Goal: Information Seeking & Learning: Compare options

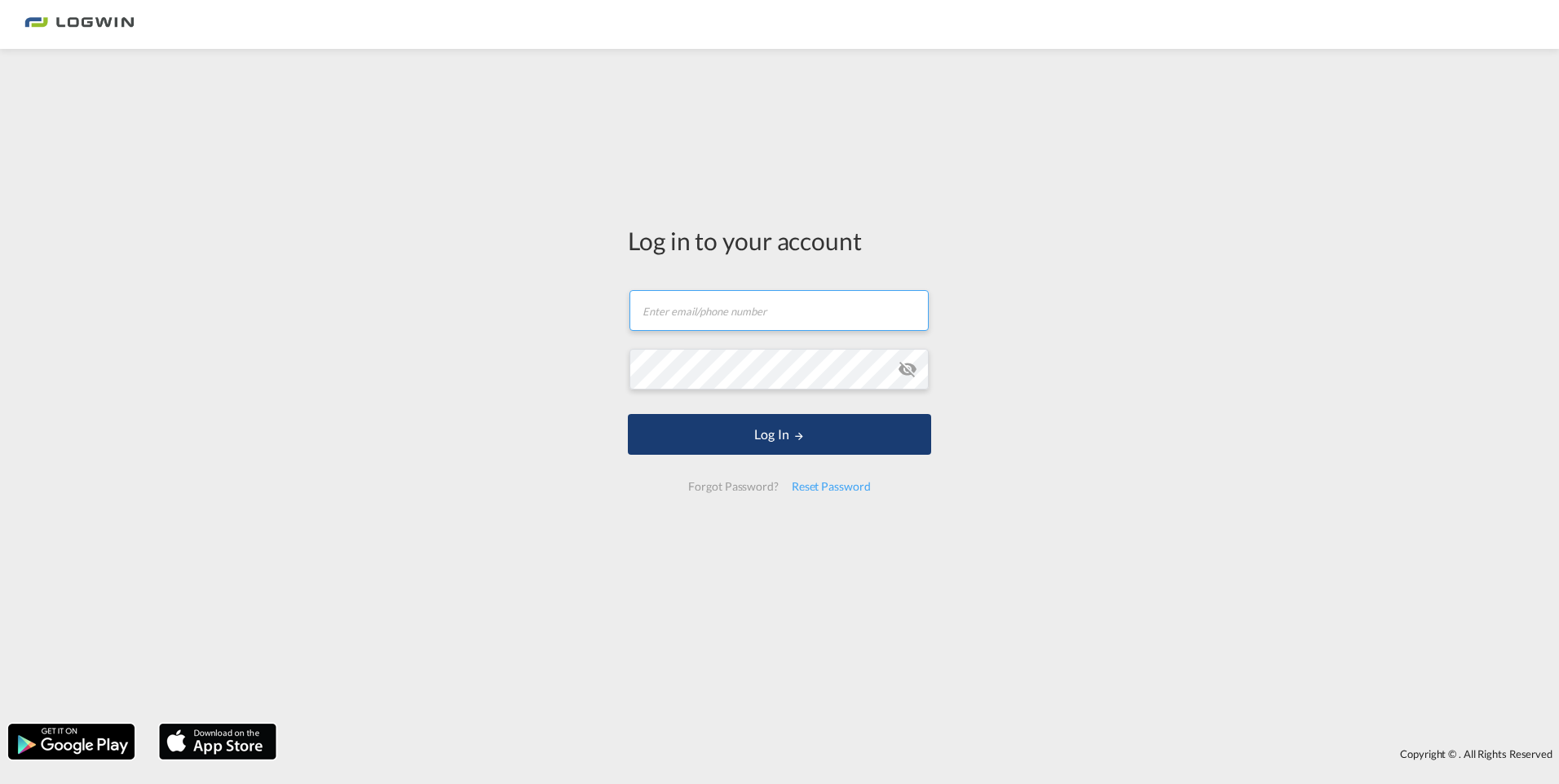
type input "[PERSON_NAME][EMAIL_ADDRESS][PERSON_NAME][DOMAIN_NAME]"
click at [758, 425] on button "Log In" at bounding box center [779, 435] width 303 height 41
